Goal: Transaction & Acquisition: Purchase product/service

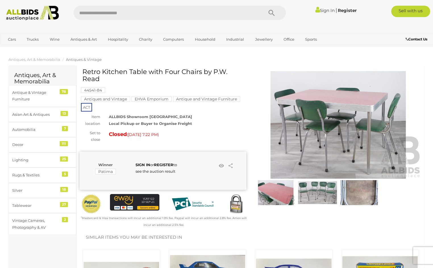
click at [300, 117] on img at bounding box center [338, 124] width 167 height 107
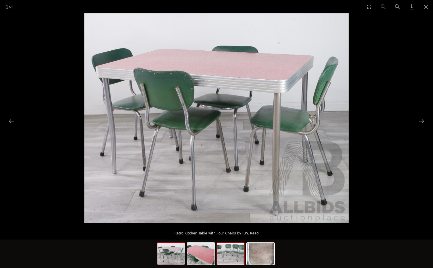
click at [226, 253] on img at bounding box center [230, 254] width 27 height 22
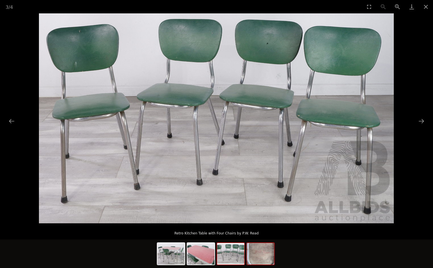
click at [255, 258] on img at bounding box center [260, 254] width 27 height 22
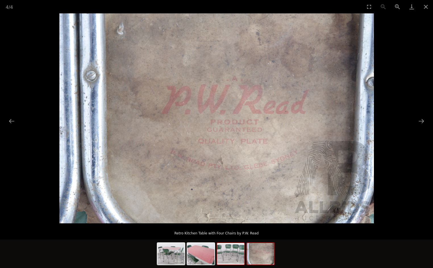
click at [229, 252] on img at bounding box center [230, 254] width 27 height 22
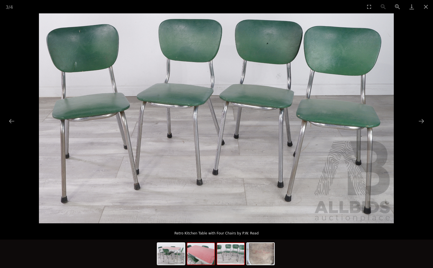
click at [208, 252] on img at bounding box center [200, 254] width 27 height 22
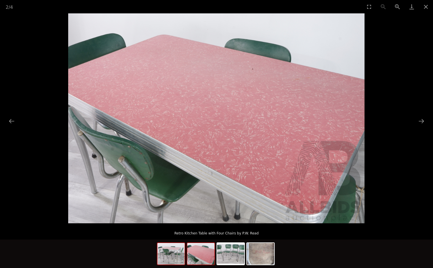
click at [180, 251] on img at bounding box center [170, 254] width 27 height 22
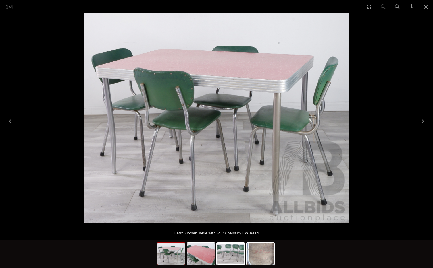
click at [49, 167] on picture at bounding box center [216, 118] width 433 height 210
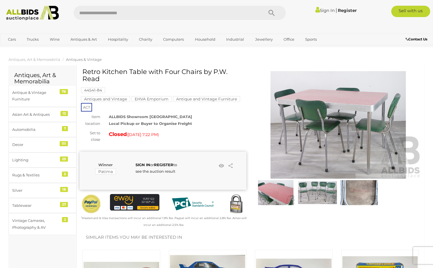
click at [200, 100] on mark "Antique and Vintage Furniture" at bounding box center [206, 99] width 67 height 6
